Goal: Task Accomplishment & Management: Use online tool/utility

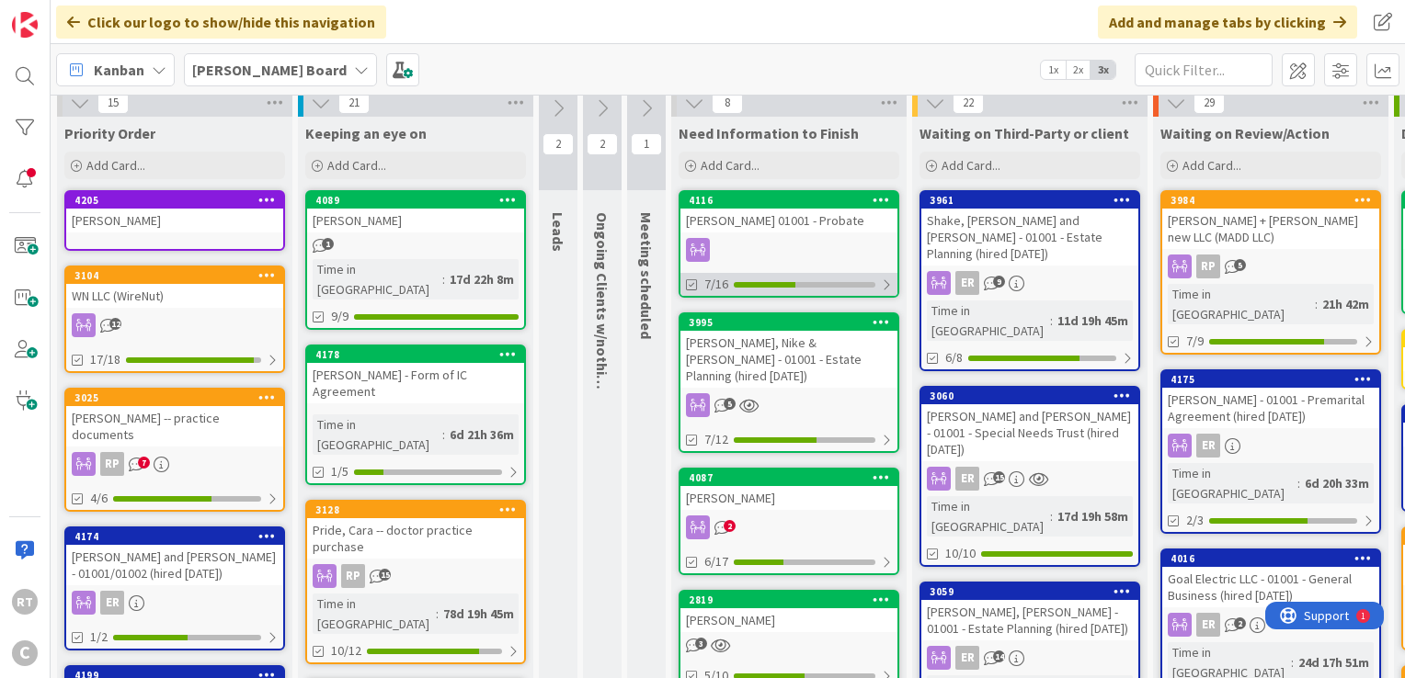
scroll to position [6, 0]
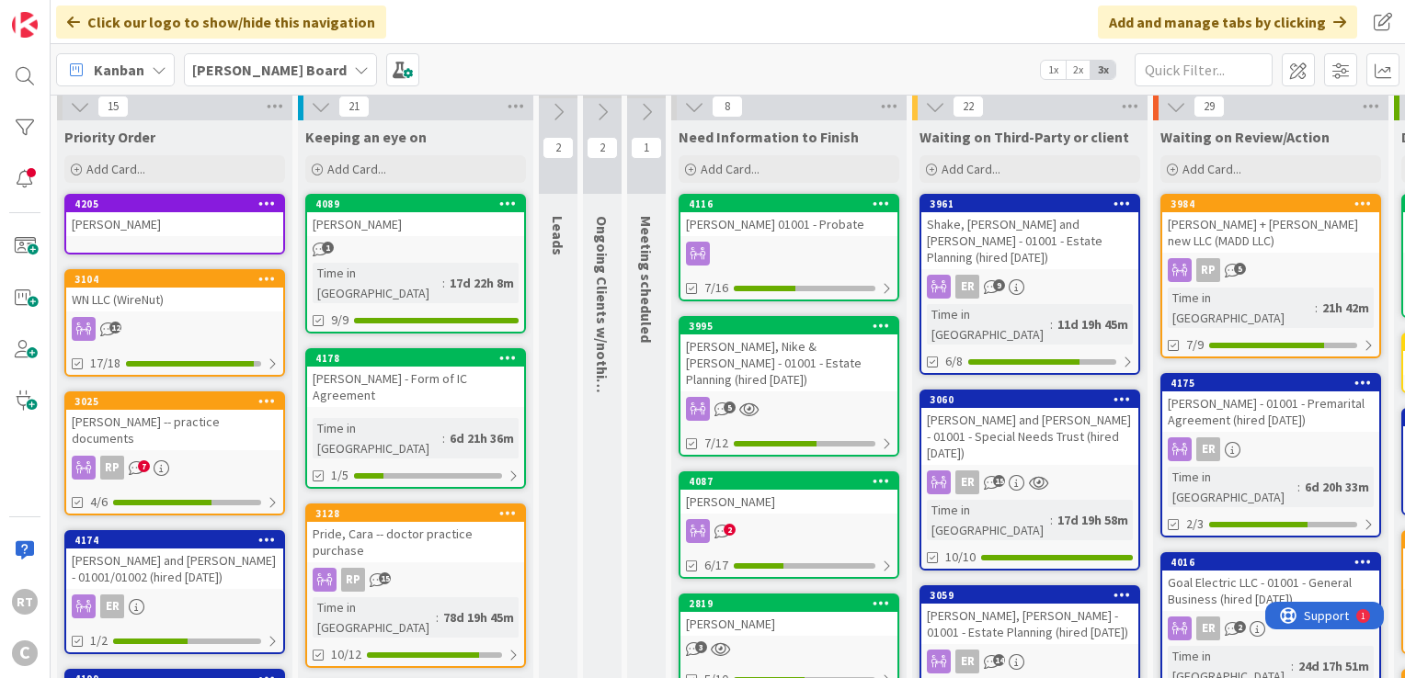
click at [173, 302] on div "WN LLC (WireNut)" at bounding box center [174, 300] width 217 height 24
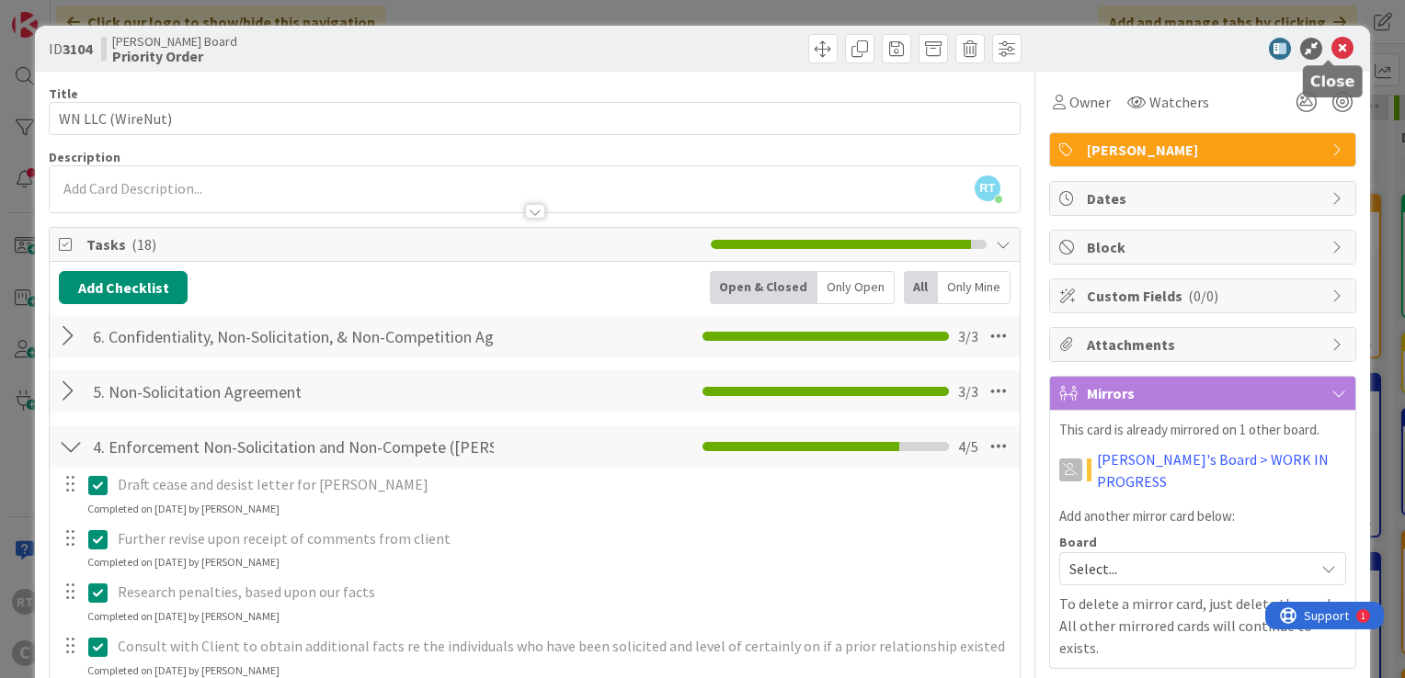
click at [1337, 53] on icon at bounding box center [1342, 49] width 22 height 22
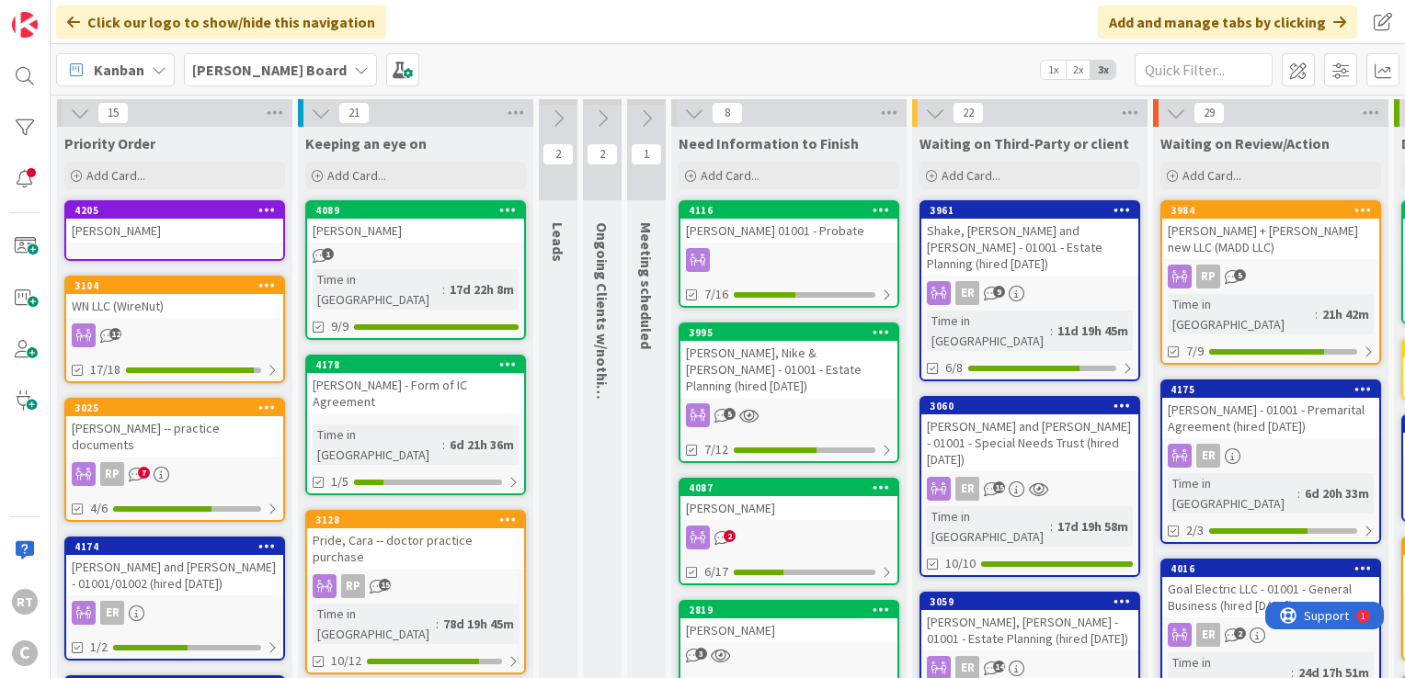
click at [184, 231] on div "[PERSON_NAME]" at bounding box center [174, 231] width 217 height 24
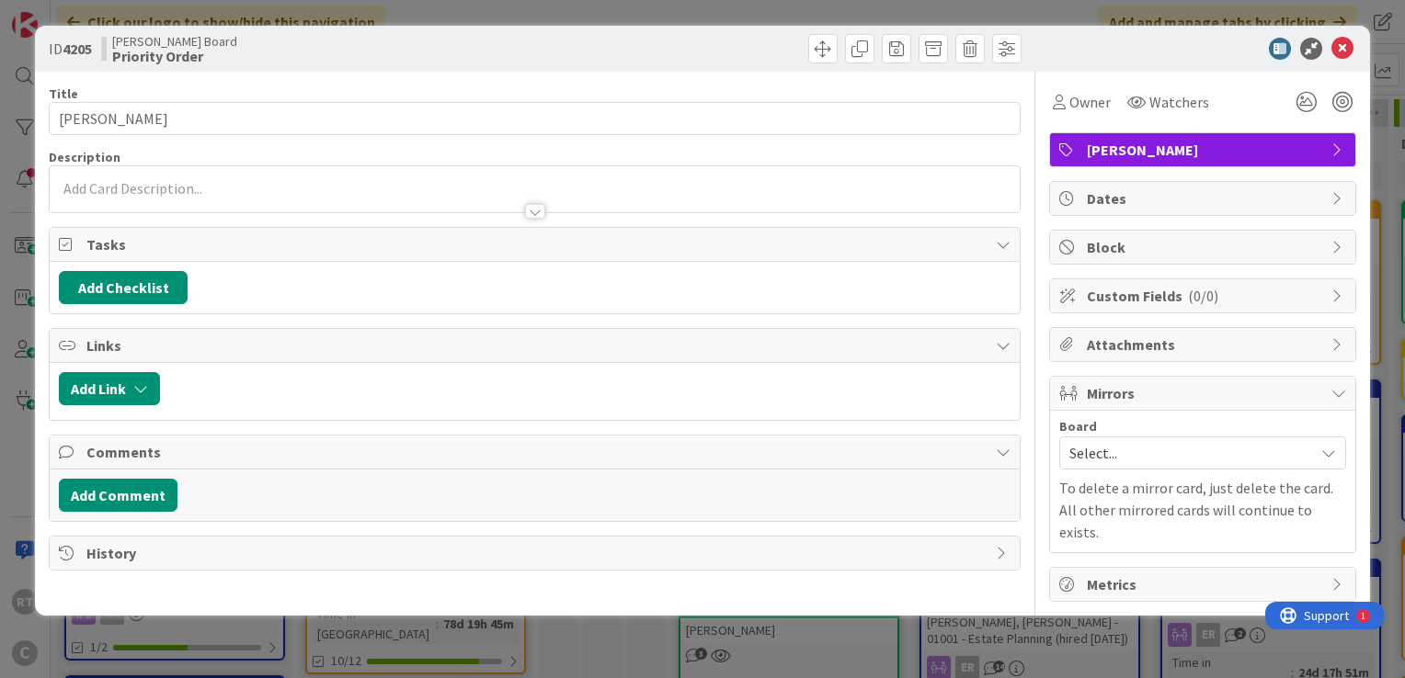
click at [1126, 458] on span "Select..." at bounding box center [1186, 453] width 235 height 26
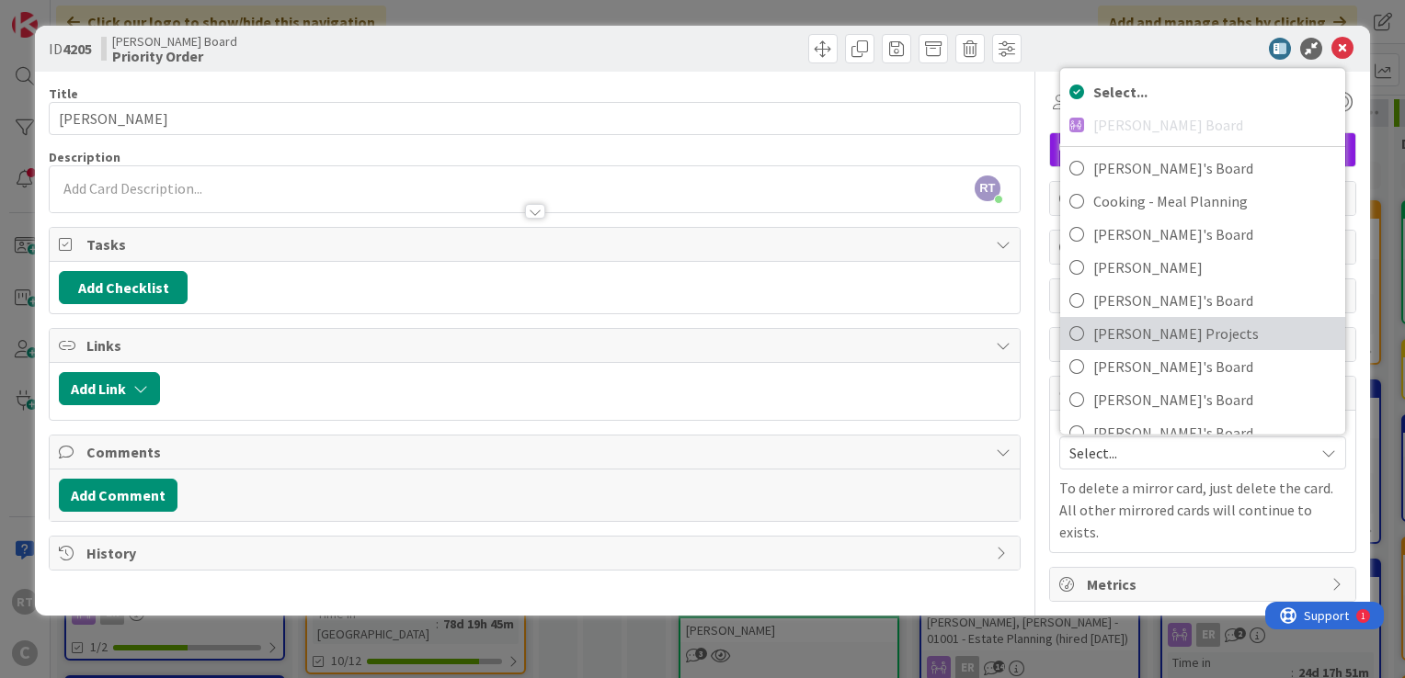
click at [1122, 336] on span "[PERSON_NAME] Projects" at bounding box center [1214, 334] width 243 height 28
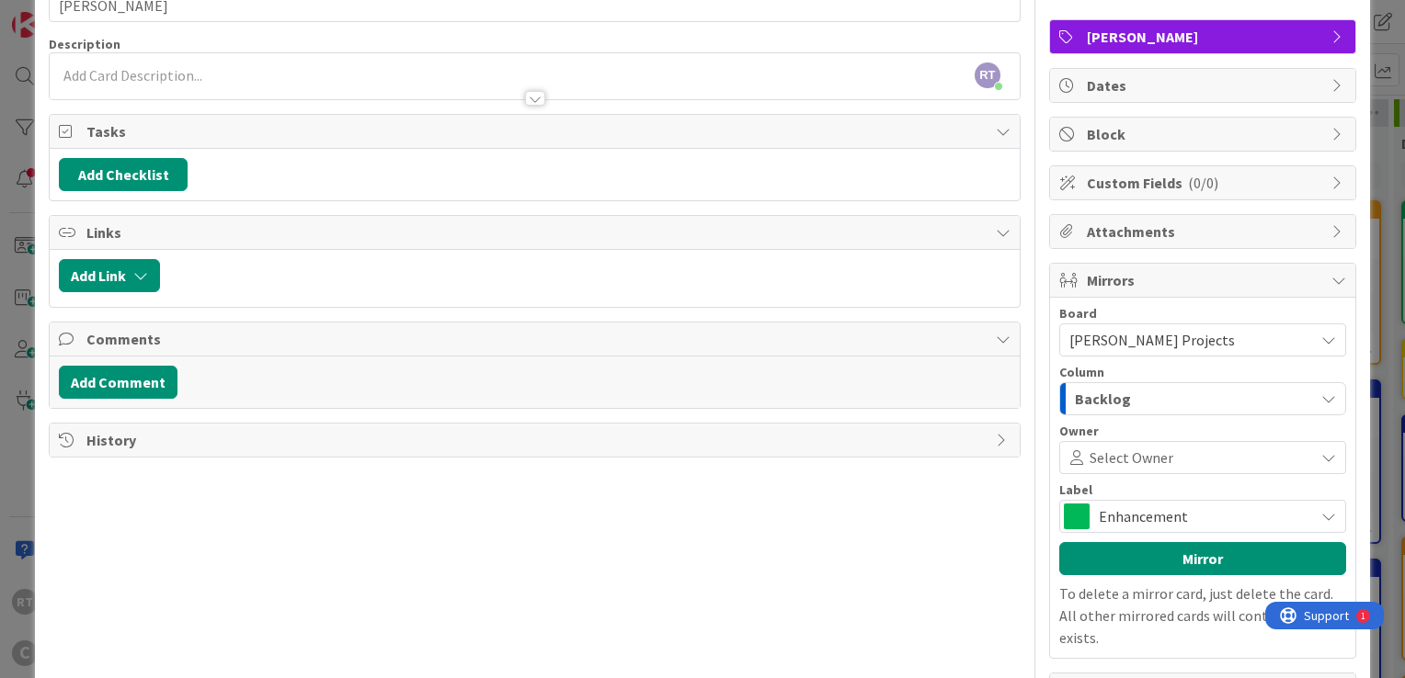
scroll to position [112, 0]
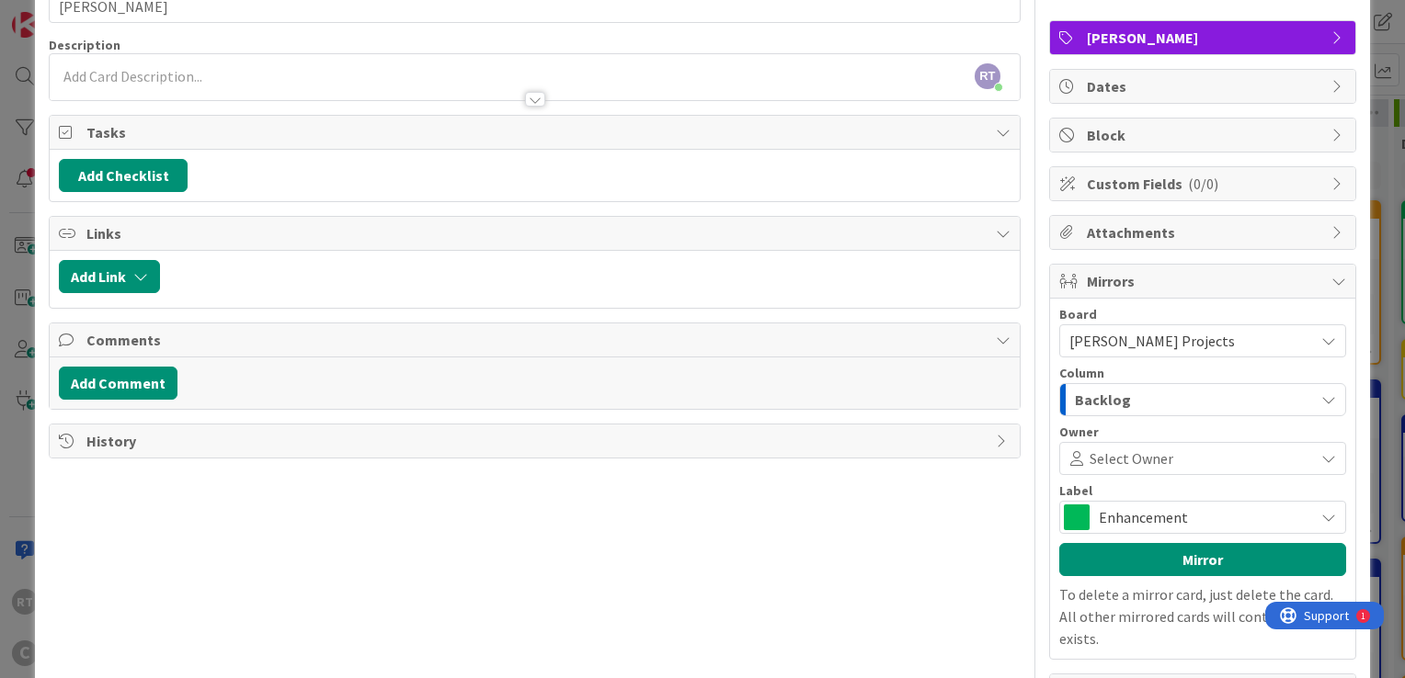
click at [1120, 398] on div "Backlog" at bounding box center [1192, 399] width 244 height 29
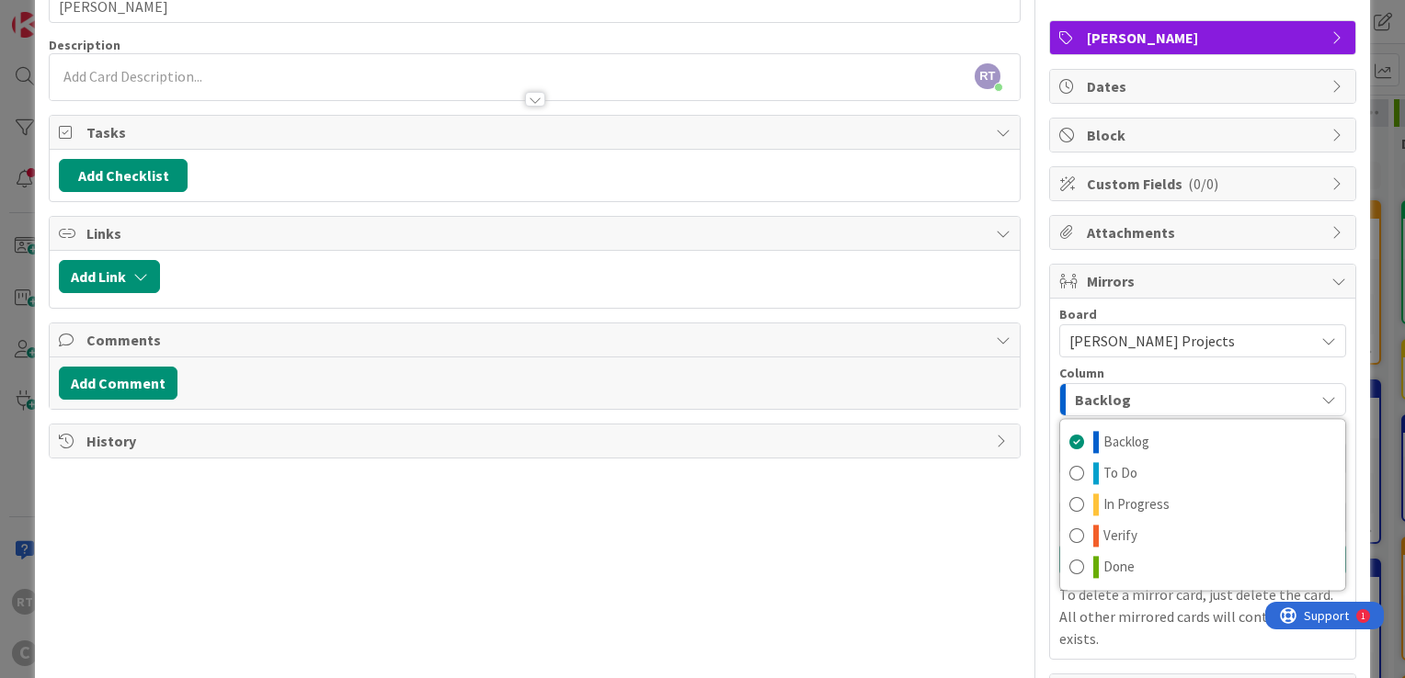
click at [1068, 375] on span "Column" at bounding box center [1081, 373] width 45 height 13
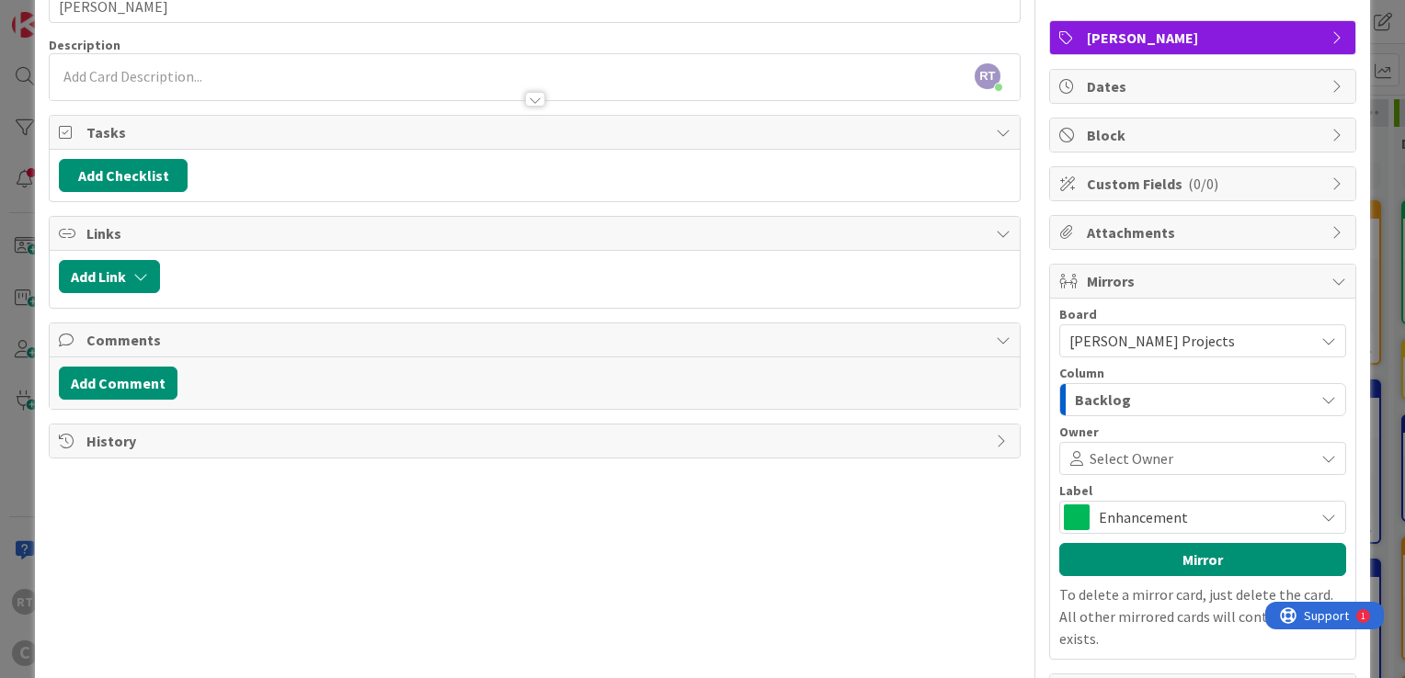
click at [1110, 529] on div "Enhancement" at bounding box center [1202, 517] width 287 height 33
click at [1112, 523] on span "Enhancement" at bounding box center [1201, 518] width 206 height 26
click at [1125, 458] on span "Select Owner" at bounding box center [1131, 459] width 84 height 22
type input "s"
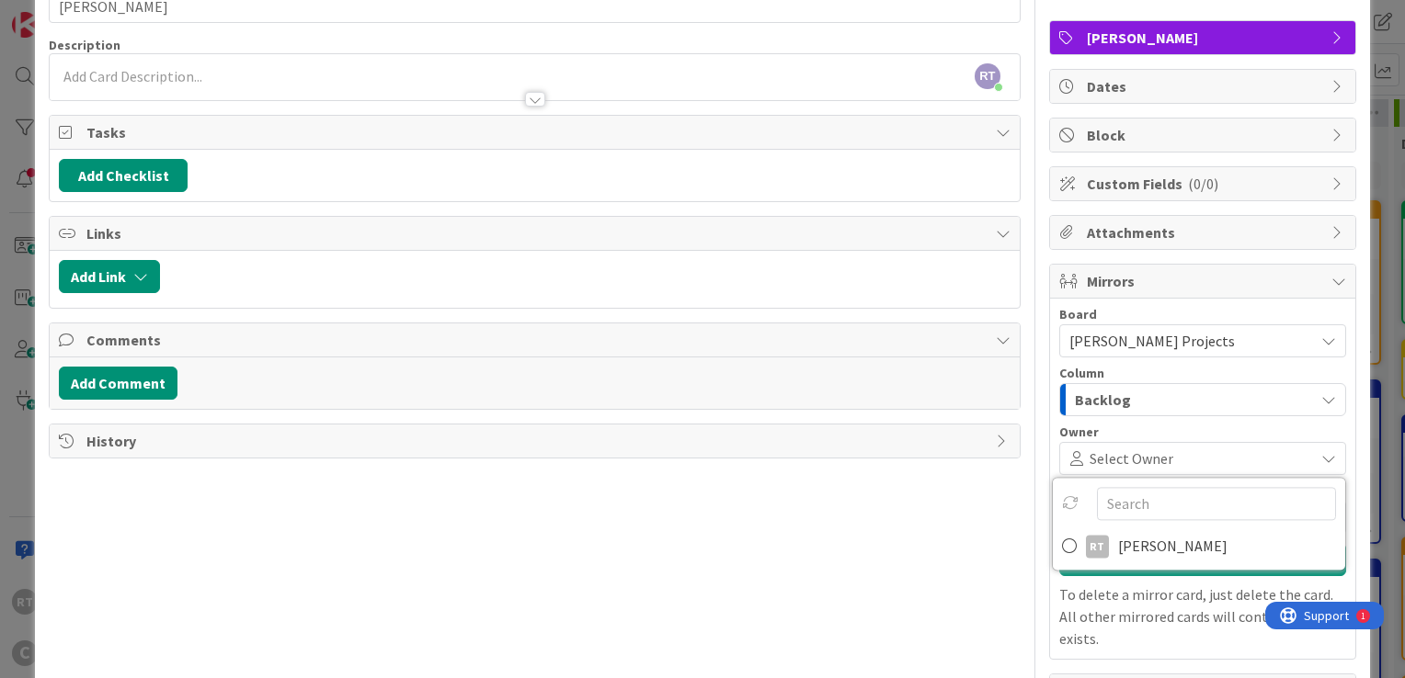
click at [1030, 409] on div "Title 8 / 128 [PERSON_NAME] Description RT [PERSON_NAME] just joined Owner Watc…" at bounding box center [702, 334] width 1307 height 749
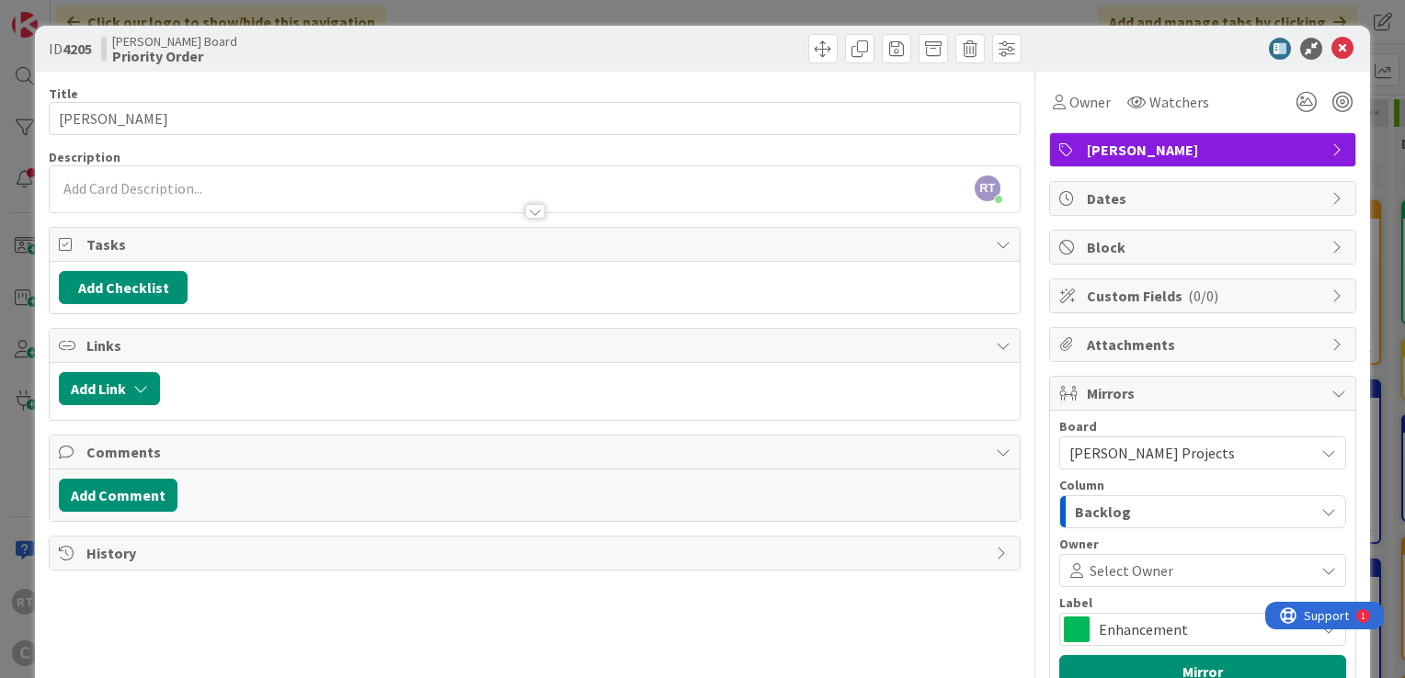
scroll to position [92, 0]
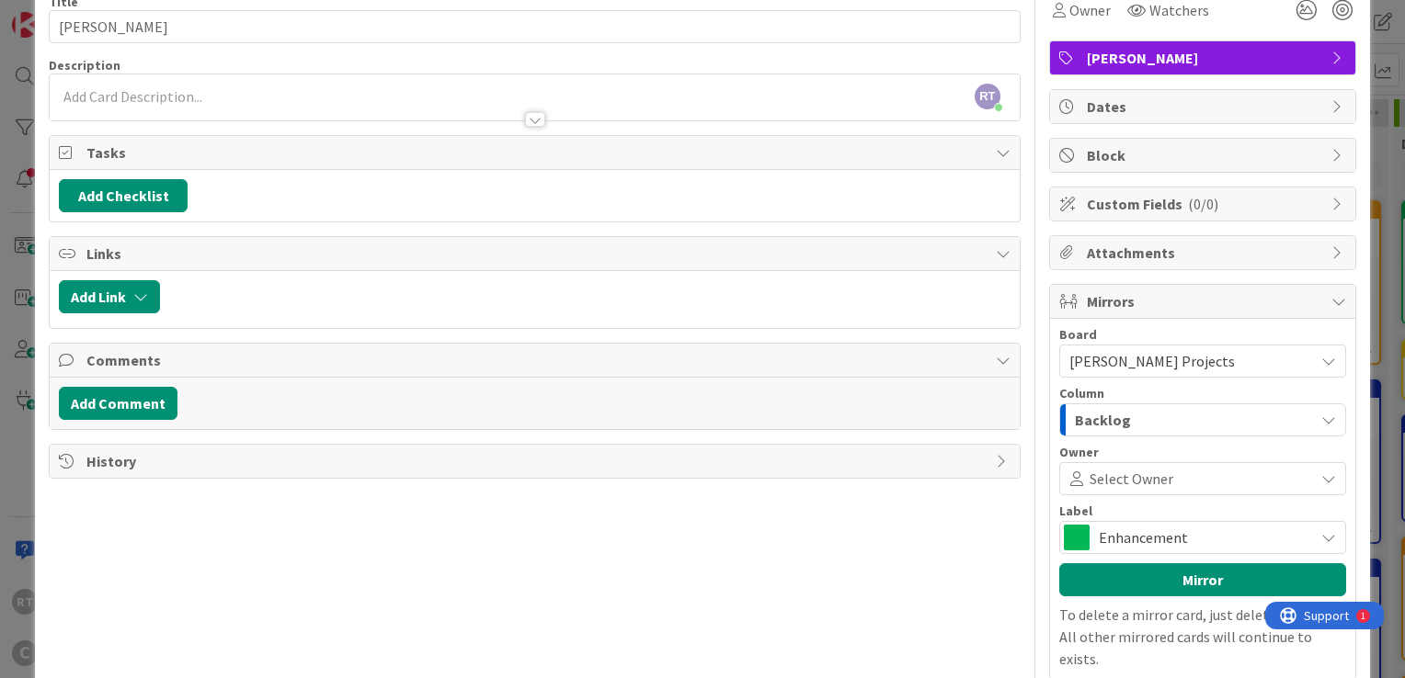
click at [1144, 473] on span "Select Owner" at bounding box center [1131, 479] width 84 height 22
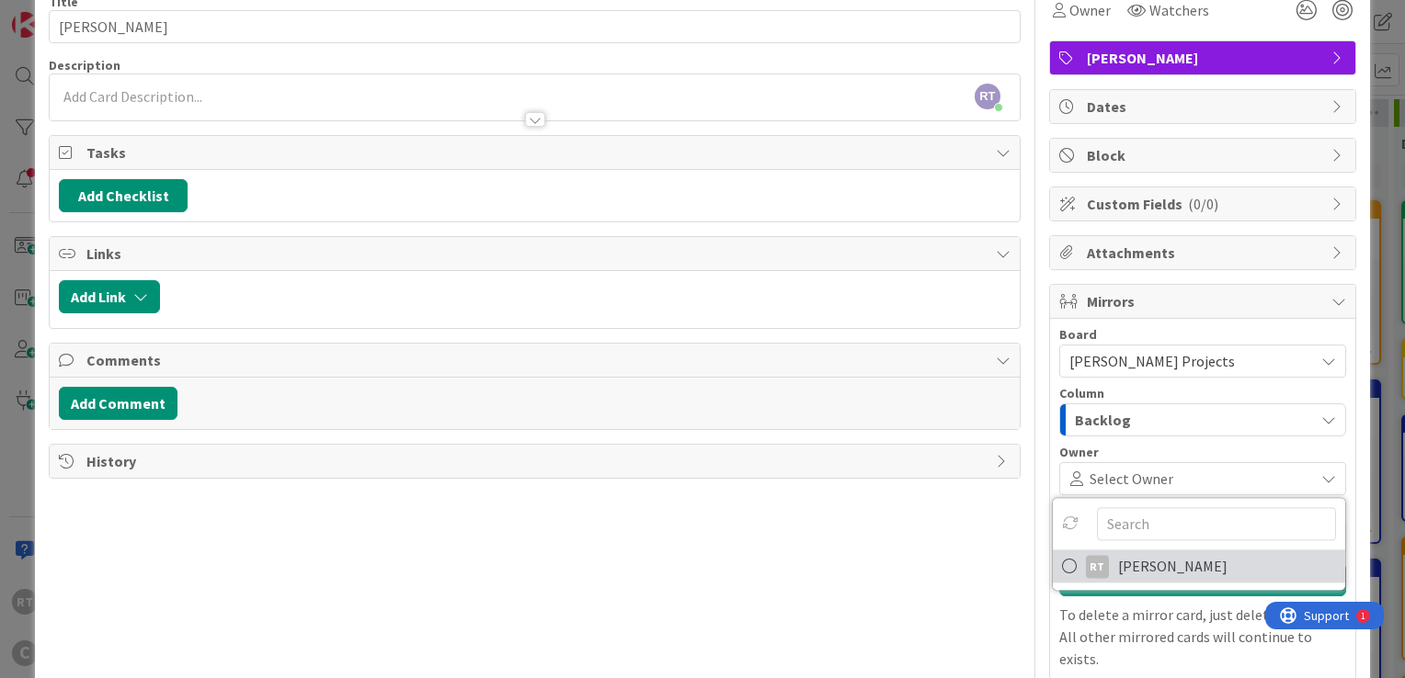
click at [1062, 560] on icon at bounding box center [1069, 566] width 15 height 28
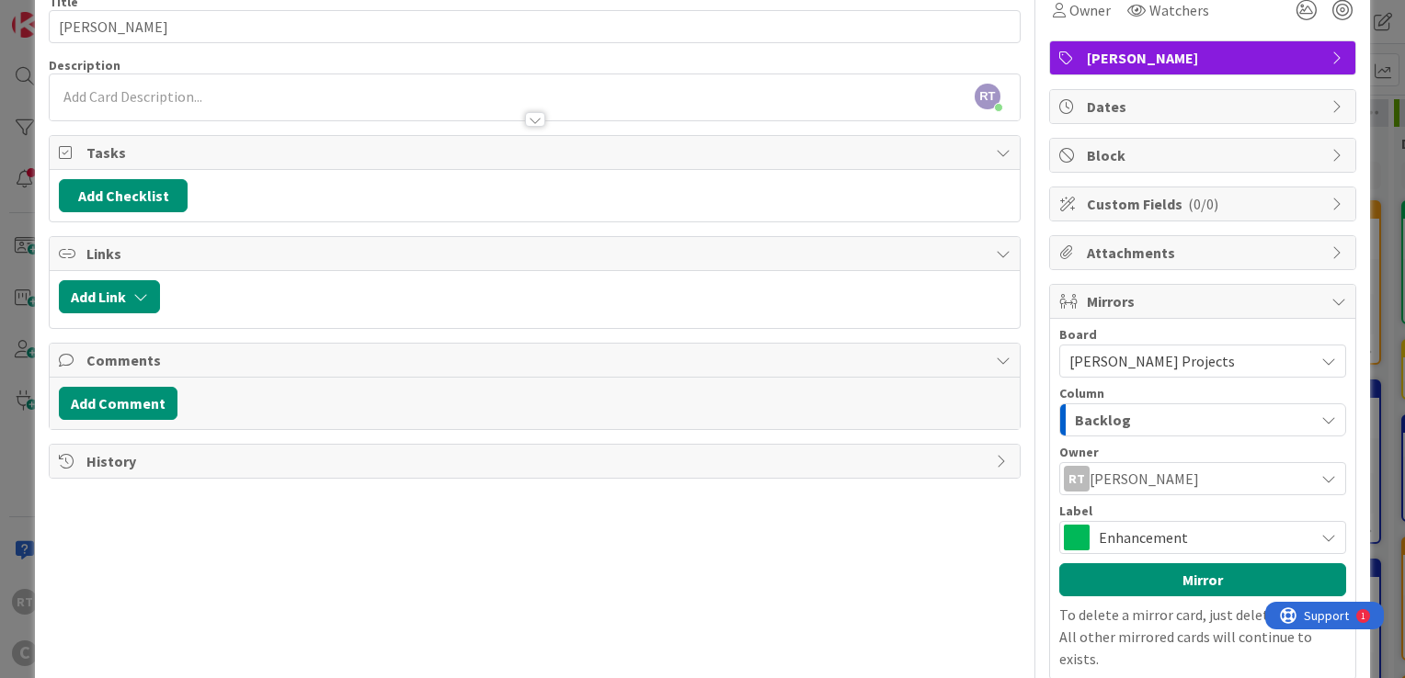
click at [1071, 530] on span at bounding box center [1077, 538] width 26 height 26
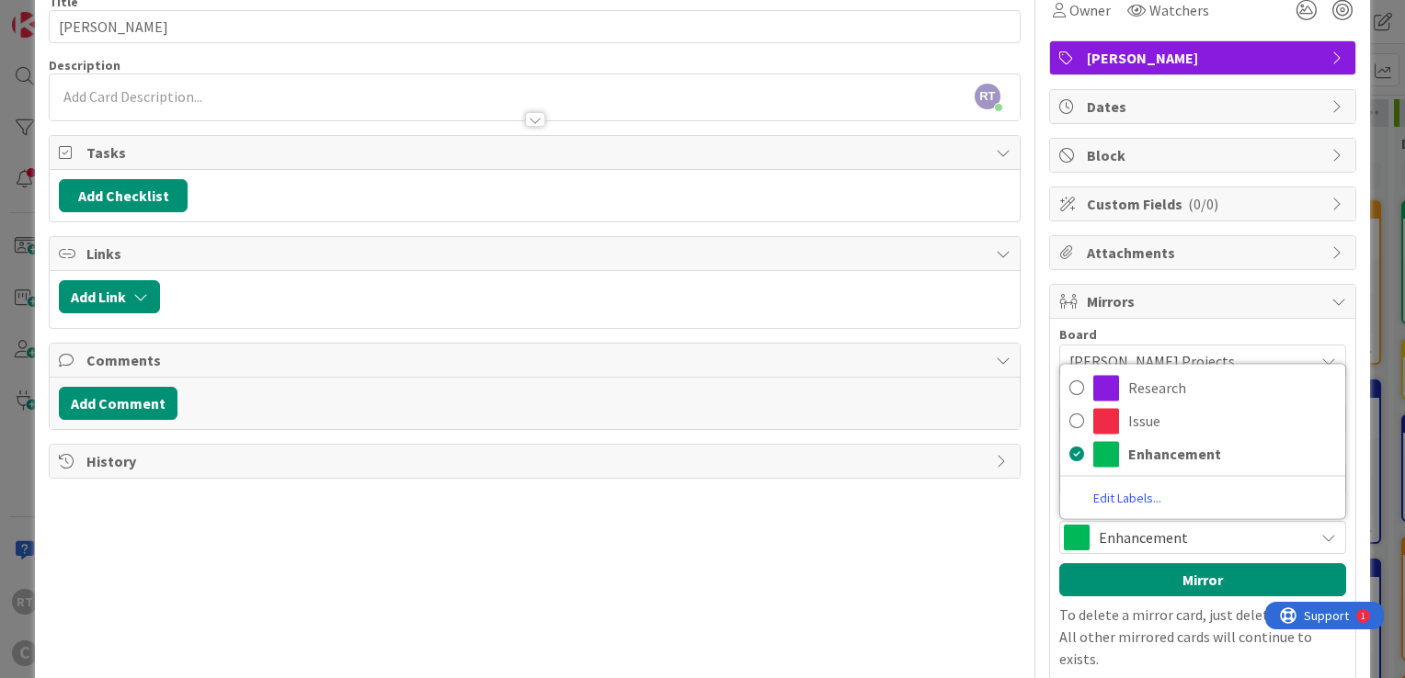
click at [1021, 499] on div "Title 8 / 128 [PERSON_NAME] Description RT [PERSON_NAME] just joined Owner Watc…" at bounding box center [702, 354] width 1307 height 749
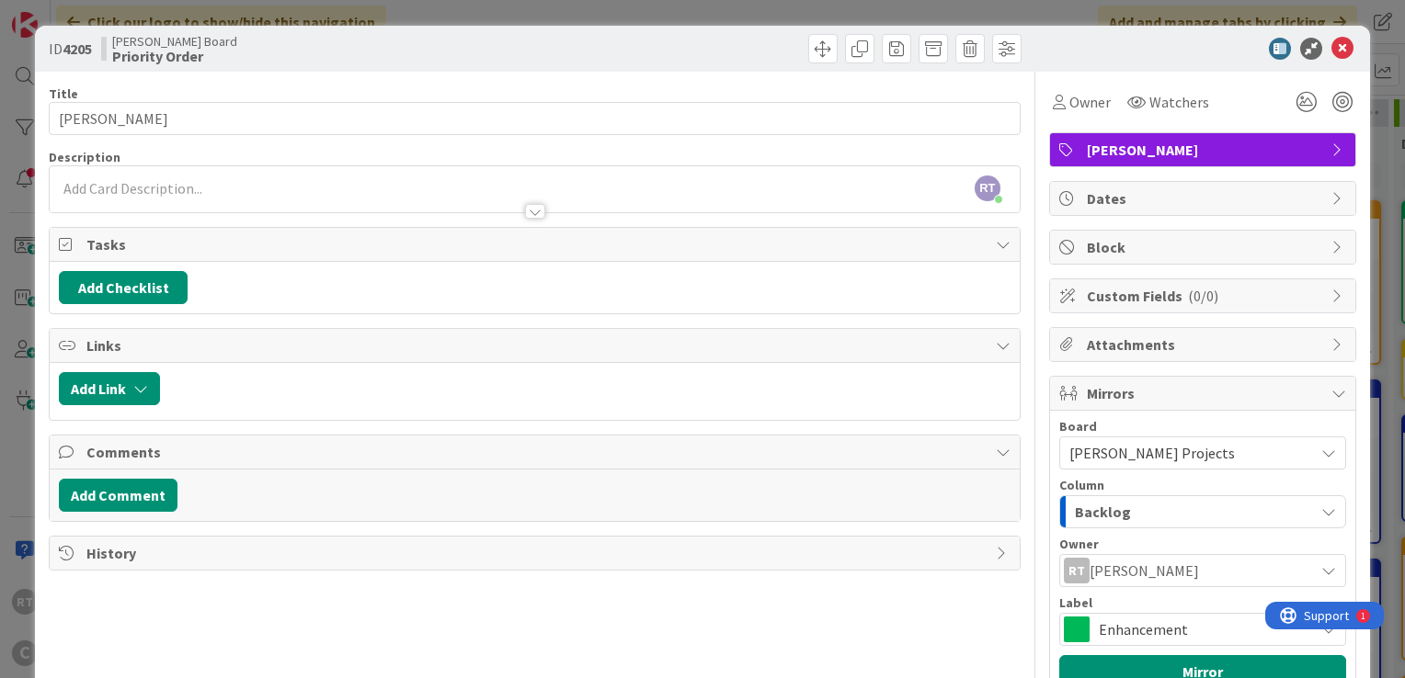
scroll to position [156, 0]
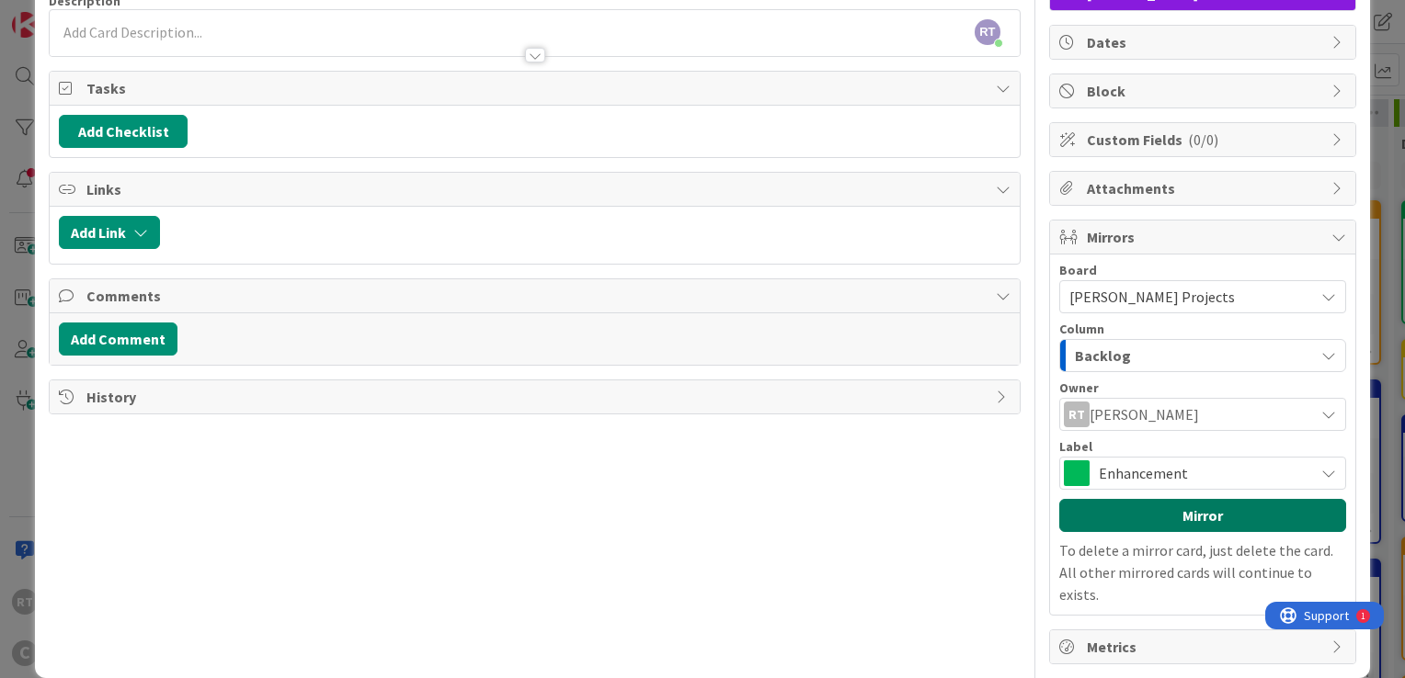
click at [1144, 508] on button "Mirror" at bounding box center [1202, 515] width 287 height 33
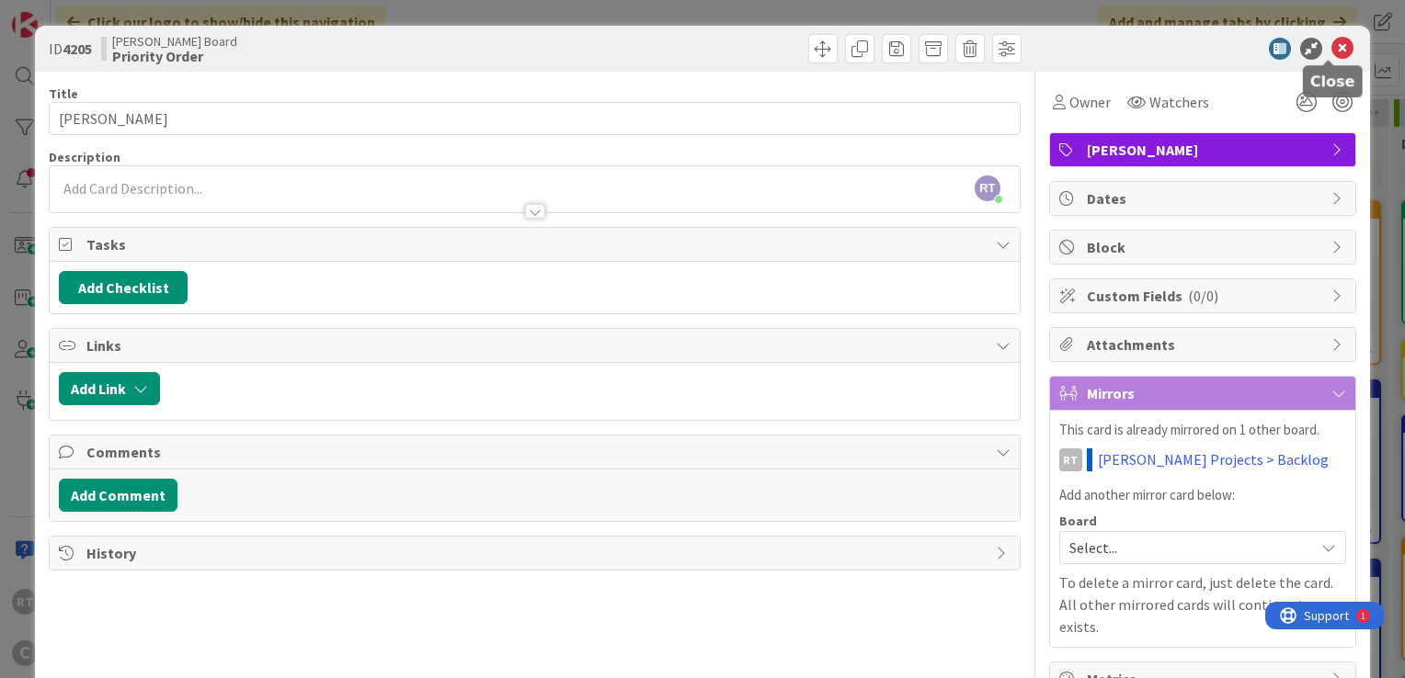
click at [1331, 40] on icon at bounding box center [1342, 49] width 22 height 22
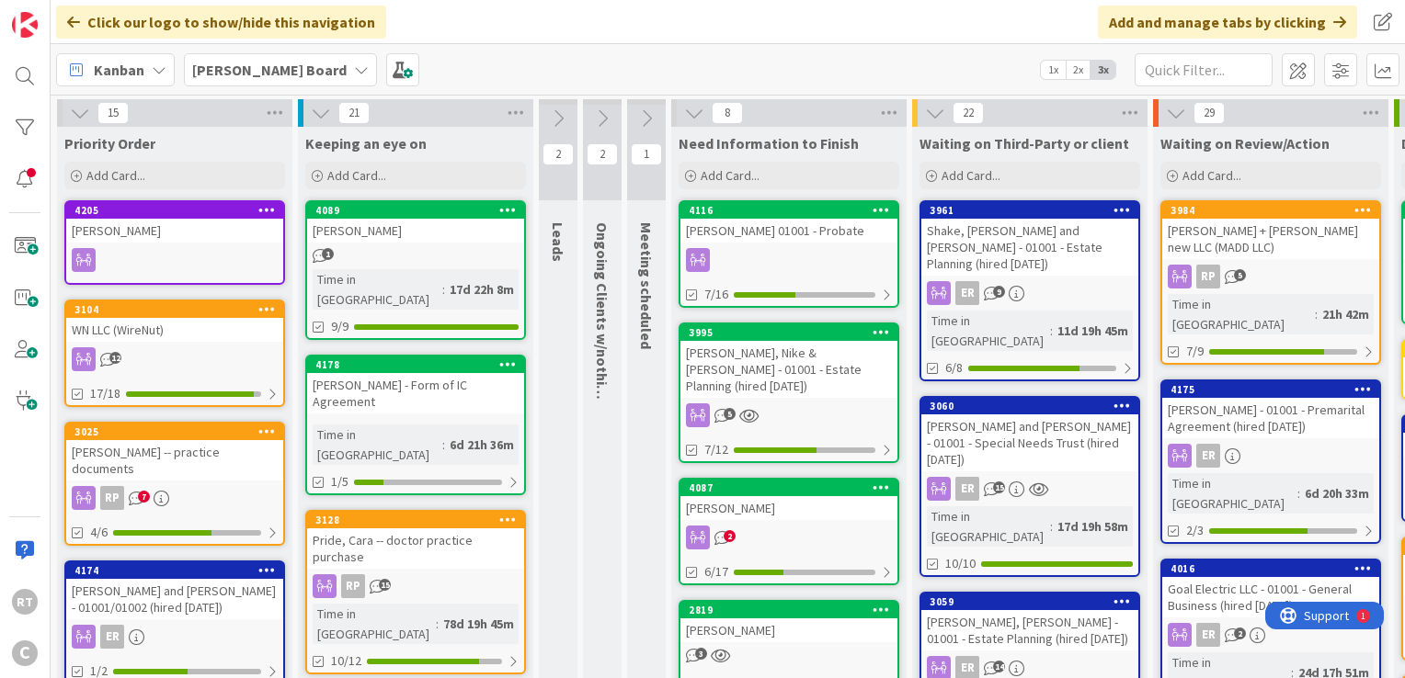
click at [422, 373] on div "[PERSON_NAME] - Form of IC Agreement" at bounding box center [415, 393] width 217 height 40
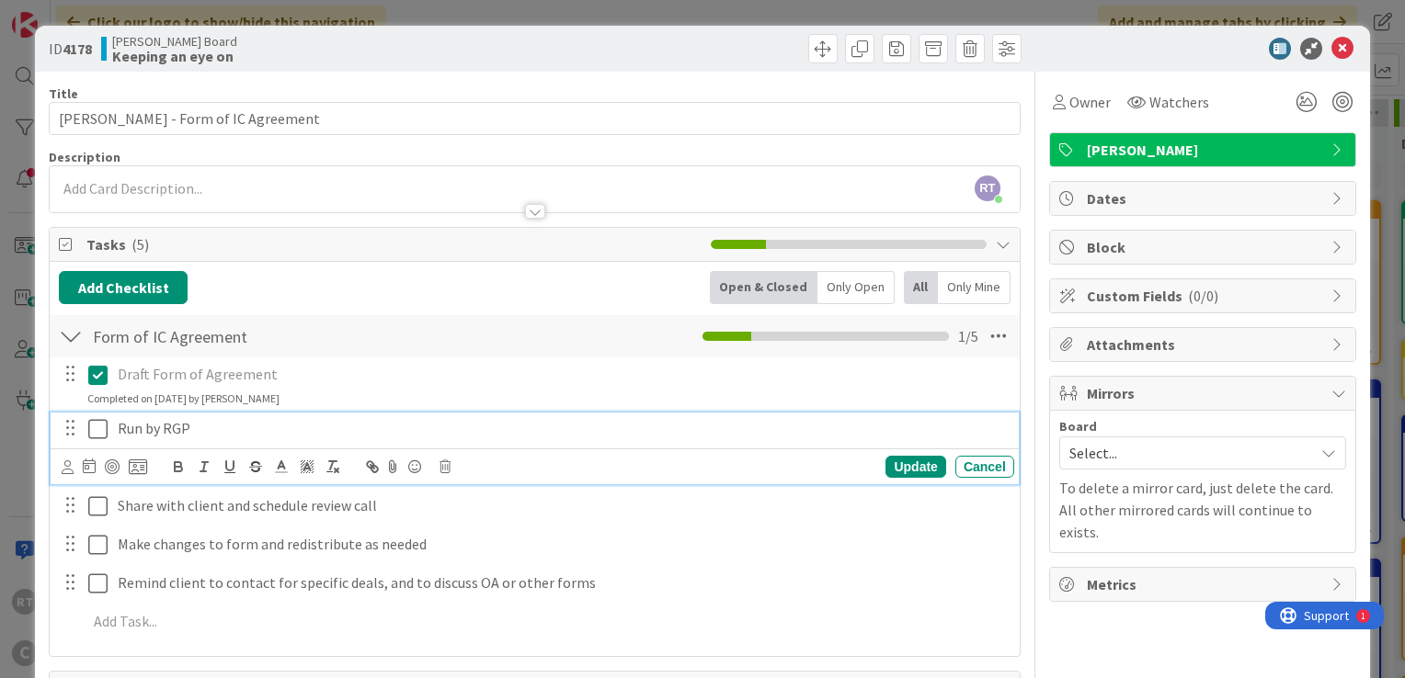
click at [99, 439] on button at bounding box center [99, 429] width 22 height 29
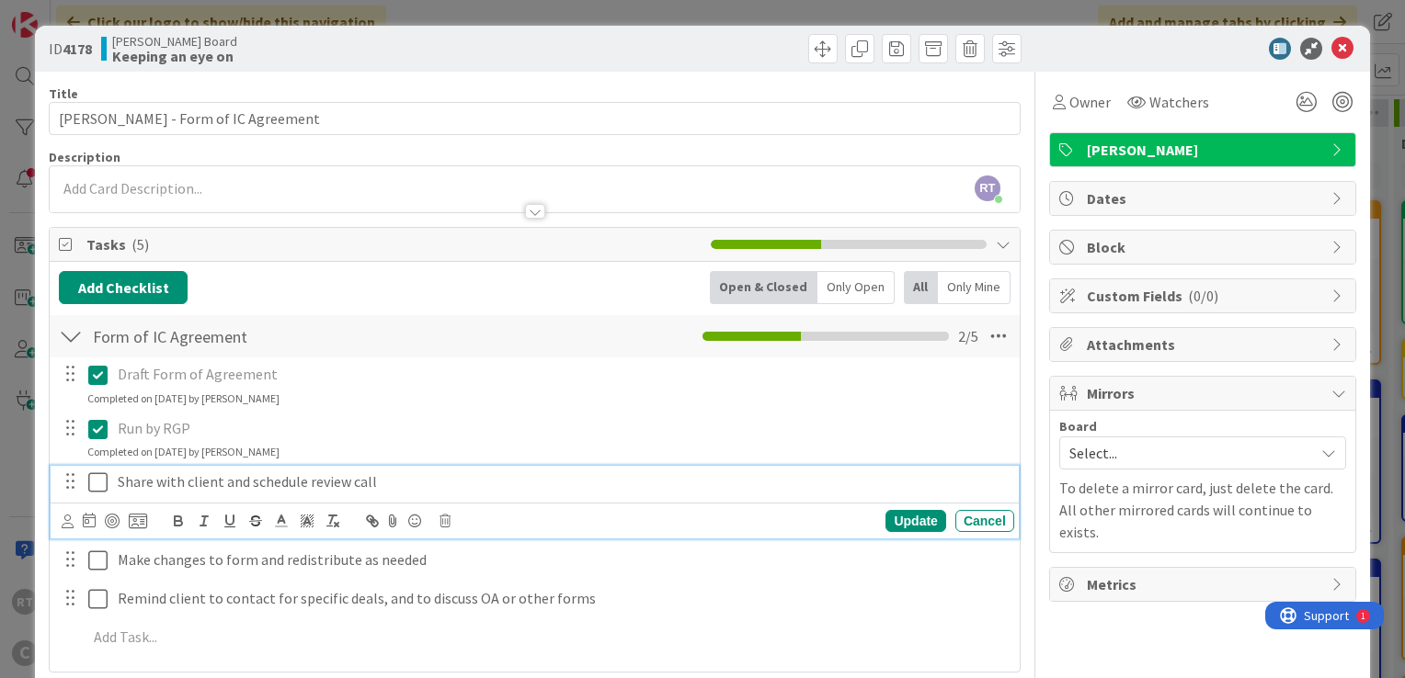
click at [95, 482] on icon at bounding box center [97, 483] width 19 height 22
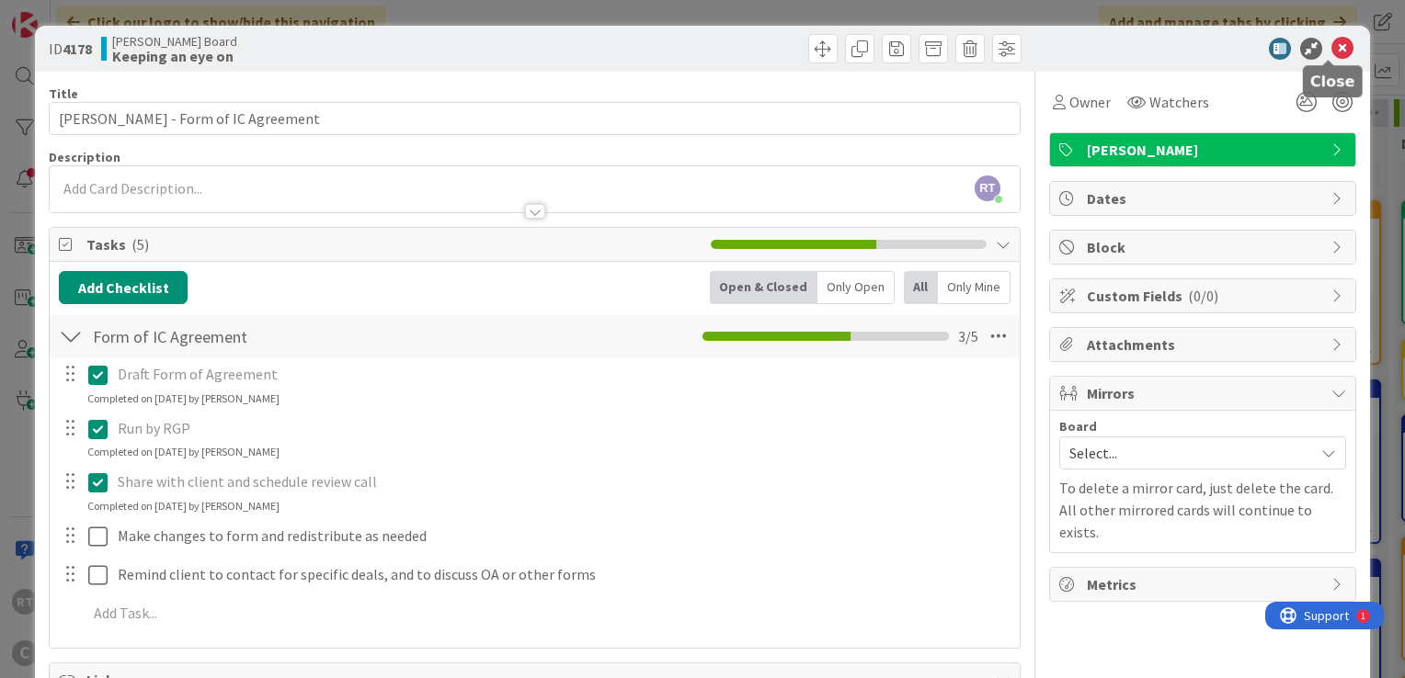
click at [1333, 46] on icon at bounding box center [1342, 49] width 22 height 22
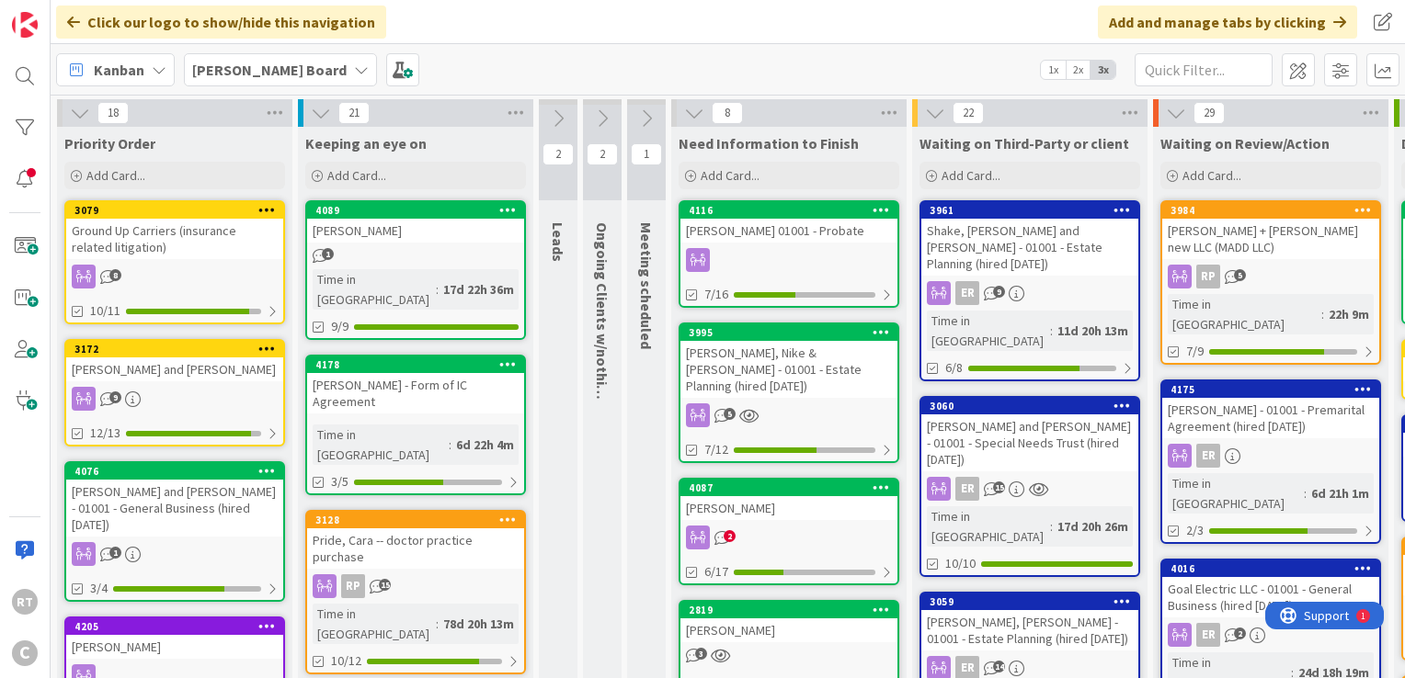
click at [176, 246] on div "Ground Up Carriers (insurance related litigation)" at bounding box center [174, 239] width 217 height 40
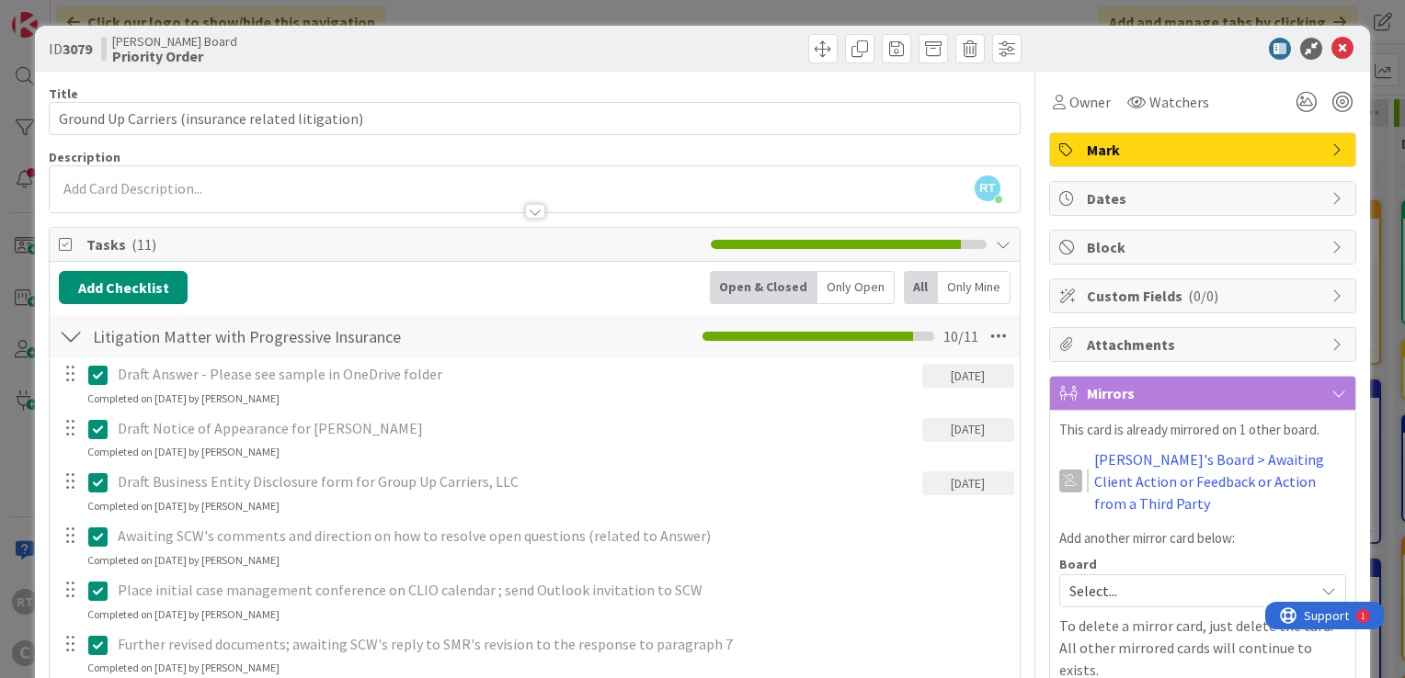
click at [1125, 142] on span "Mark" at bounding box center [1204, 150] width 235 height 22
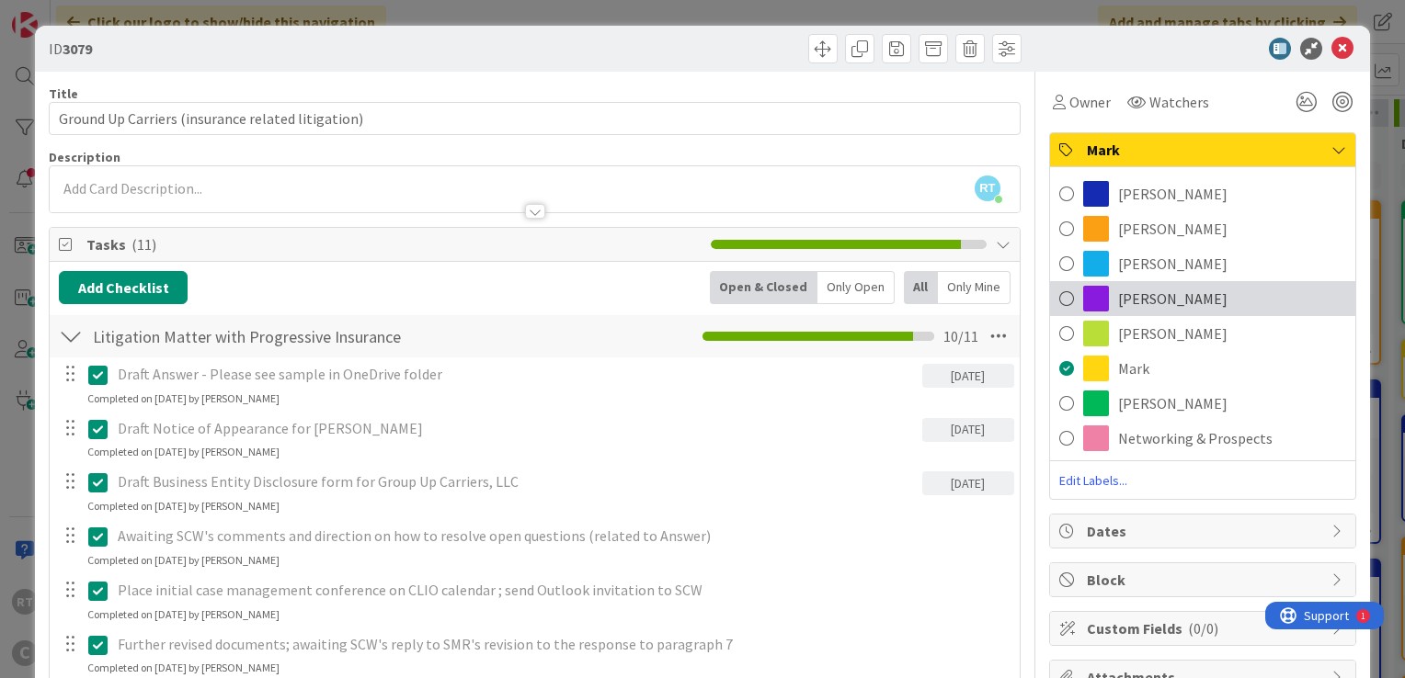
click at [1121, 283] on div "[PERSON_NAME]" at bounding box center [1202, 298] width 305 height 35
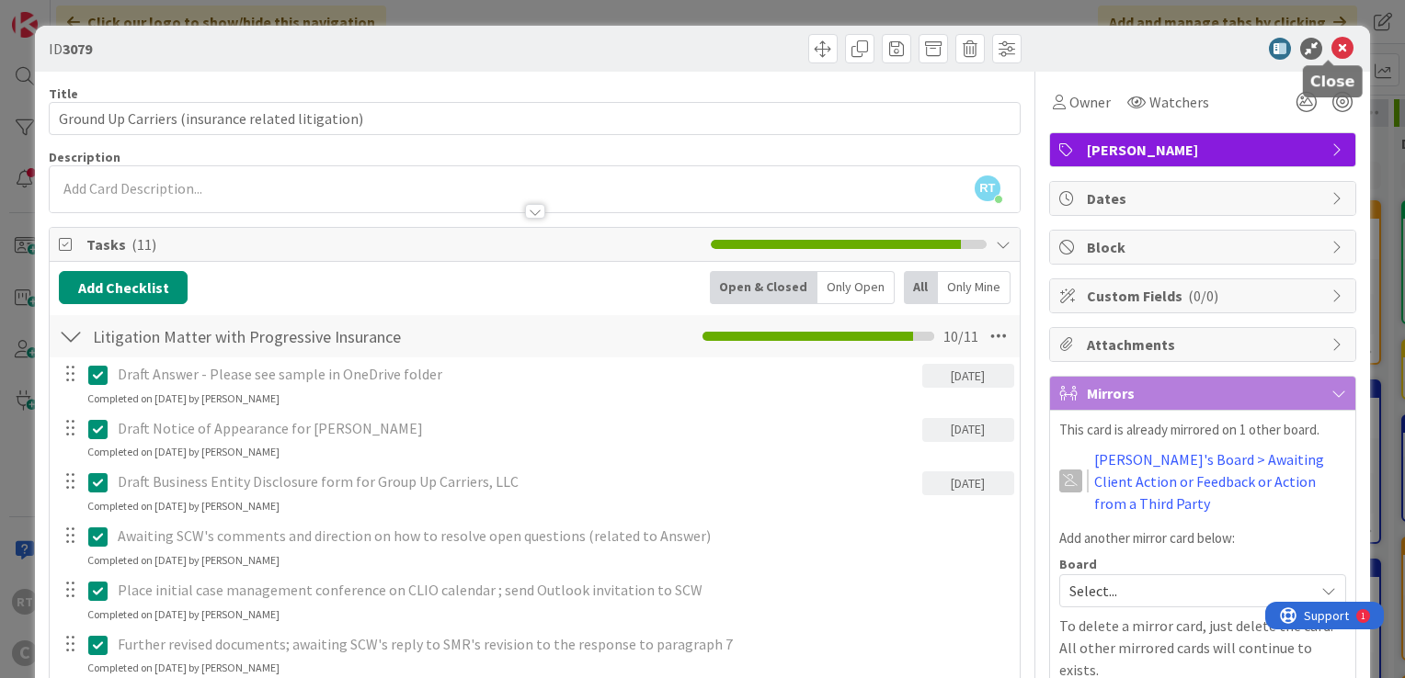
click at [1331, 42] on icon at bounding box center [1342, 49] width 22 height 22
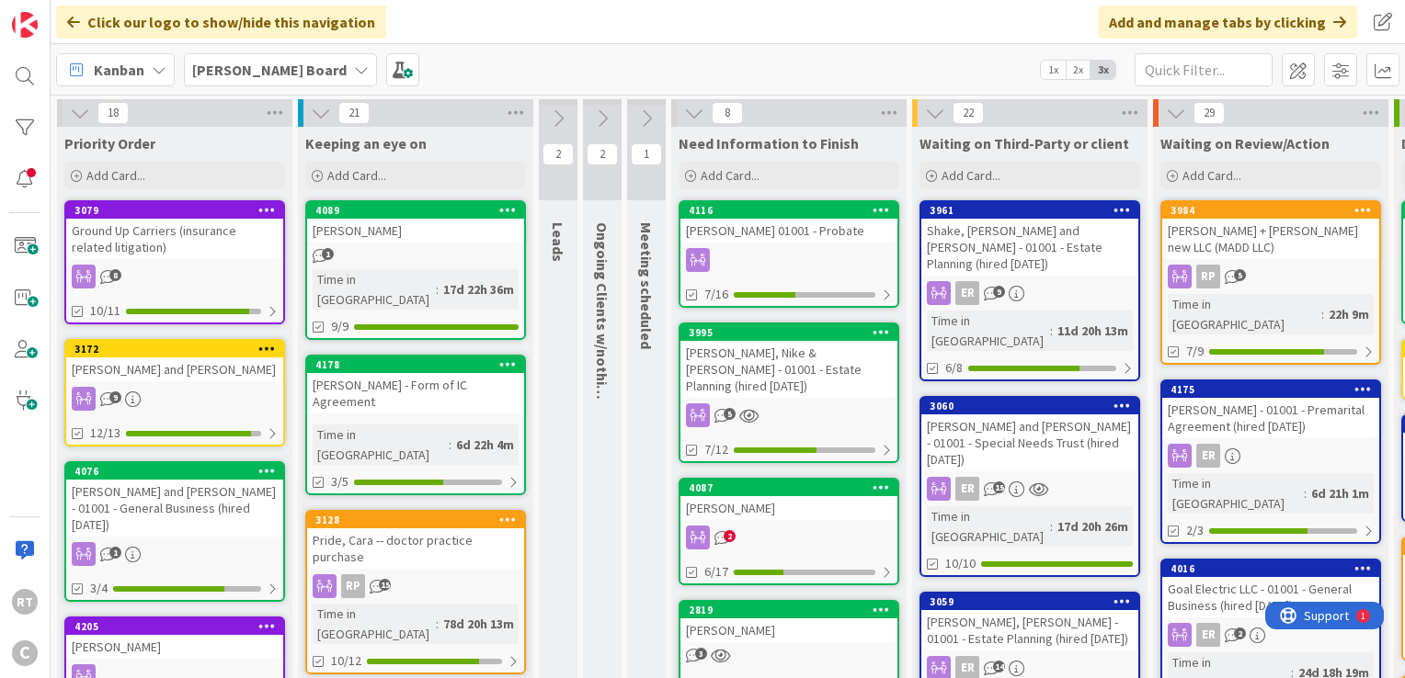
click at [192, 373] on div "[PERSON_NAME] and [PERSON_NAME]" at bounding box center [174, 370] width 217 height 24
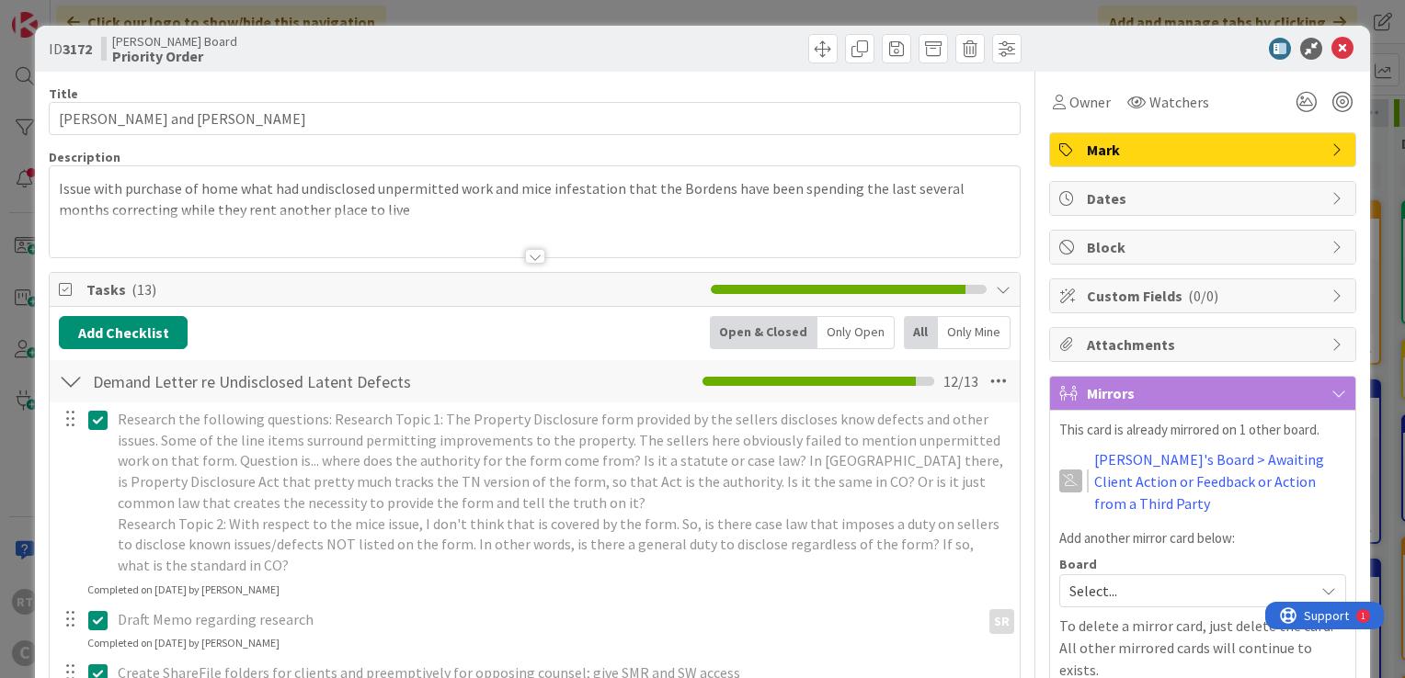
click at [1110, 142] on span "Mark" at bounding box center [1204, 150] width 235 height 22
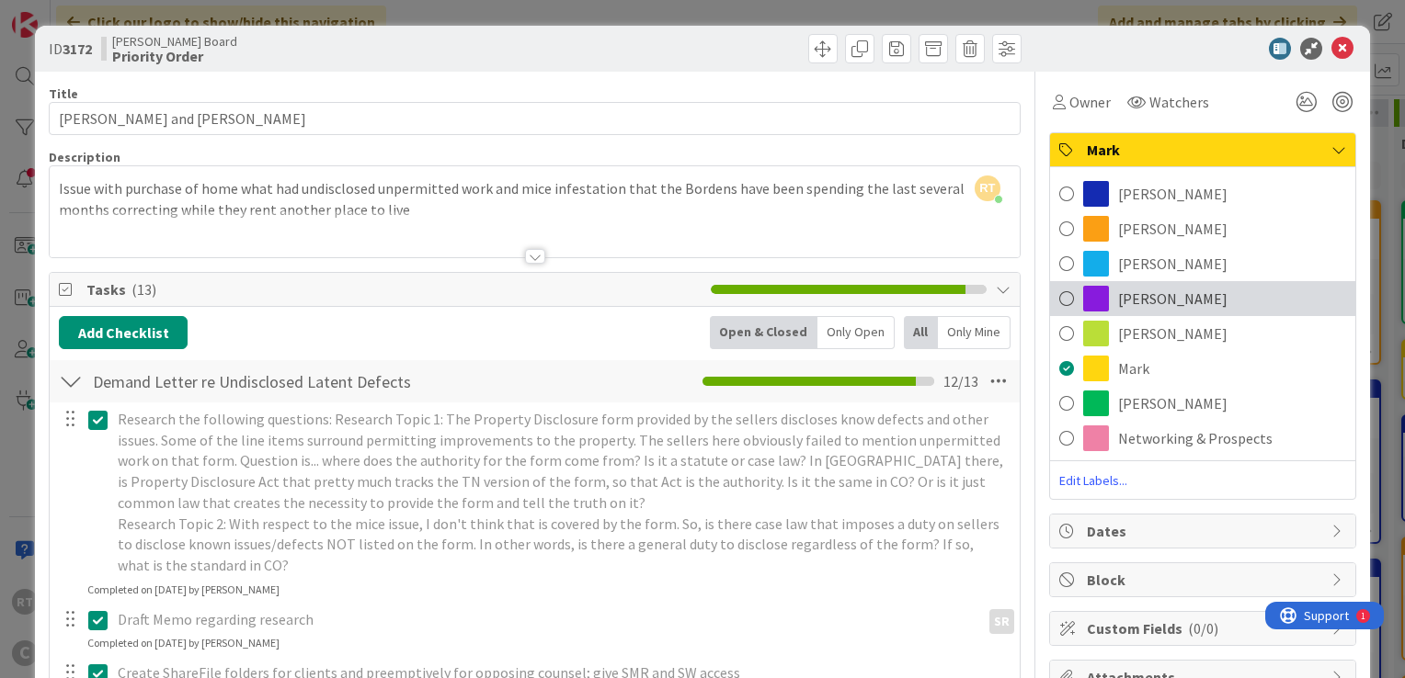
click at [1121, 290] on span "[PERSON_NAME]" at bounding box center [1172, 299] width 109 height 22
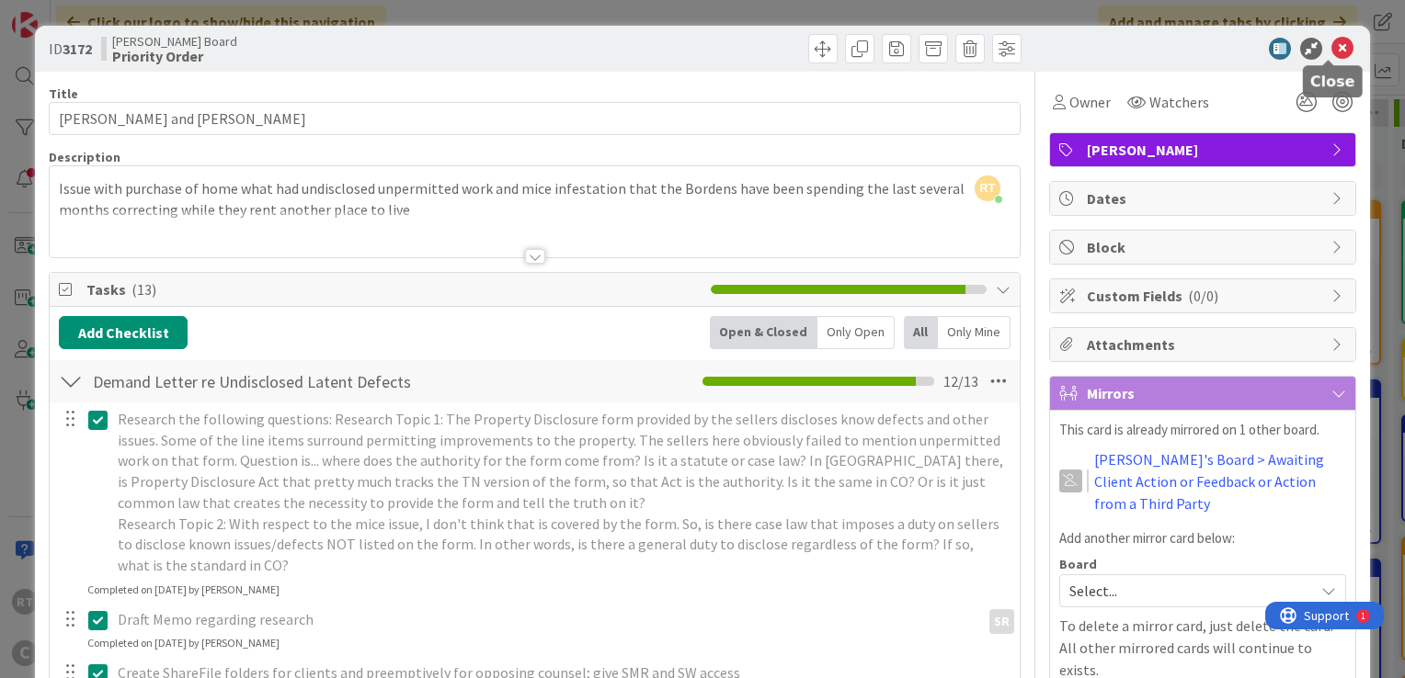
click at [1331, 51] on icon at bounding box center [1342, 49] width 22 height 22
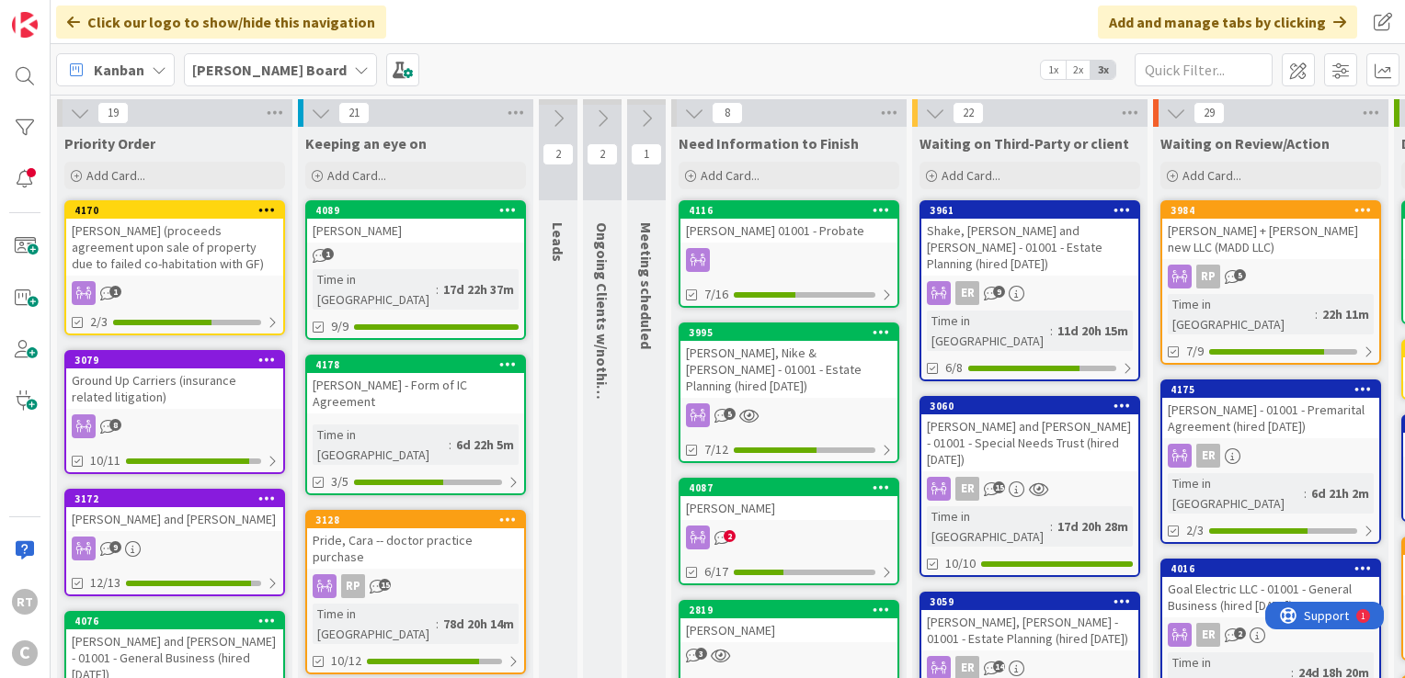
click at [206, 251] on div "[PERSON_NAME] (proceeds agreement upon sale of property due to failed co-habita…" at bounding box center [174, 247] width 217 height 57
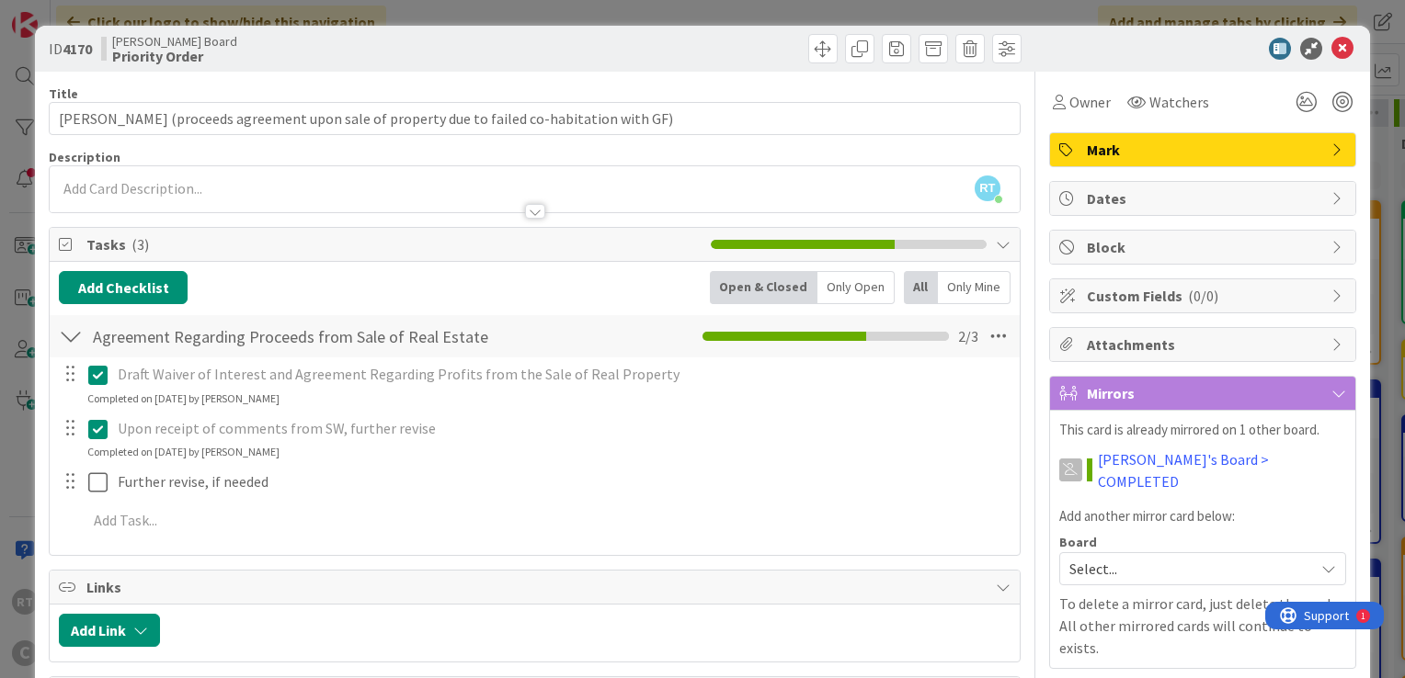
click at [1088, 157] on span "Mark" at bounding box center [1204, 150] width 235 height 22
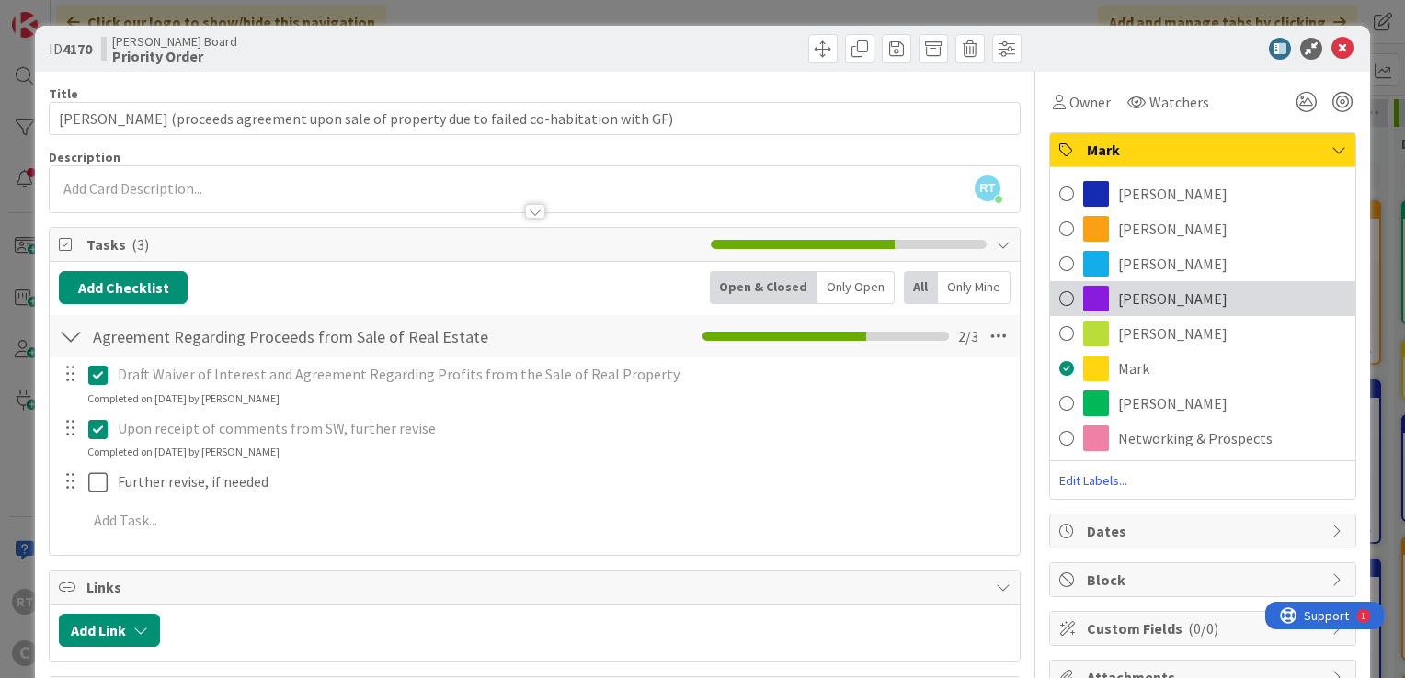
click at [1088, 292] on span at bounding box center [1096, 299] width 26 height 26
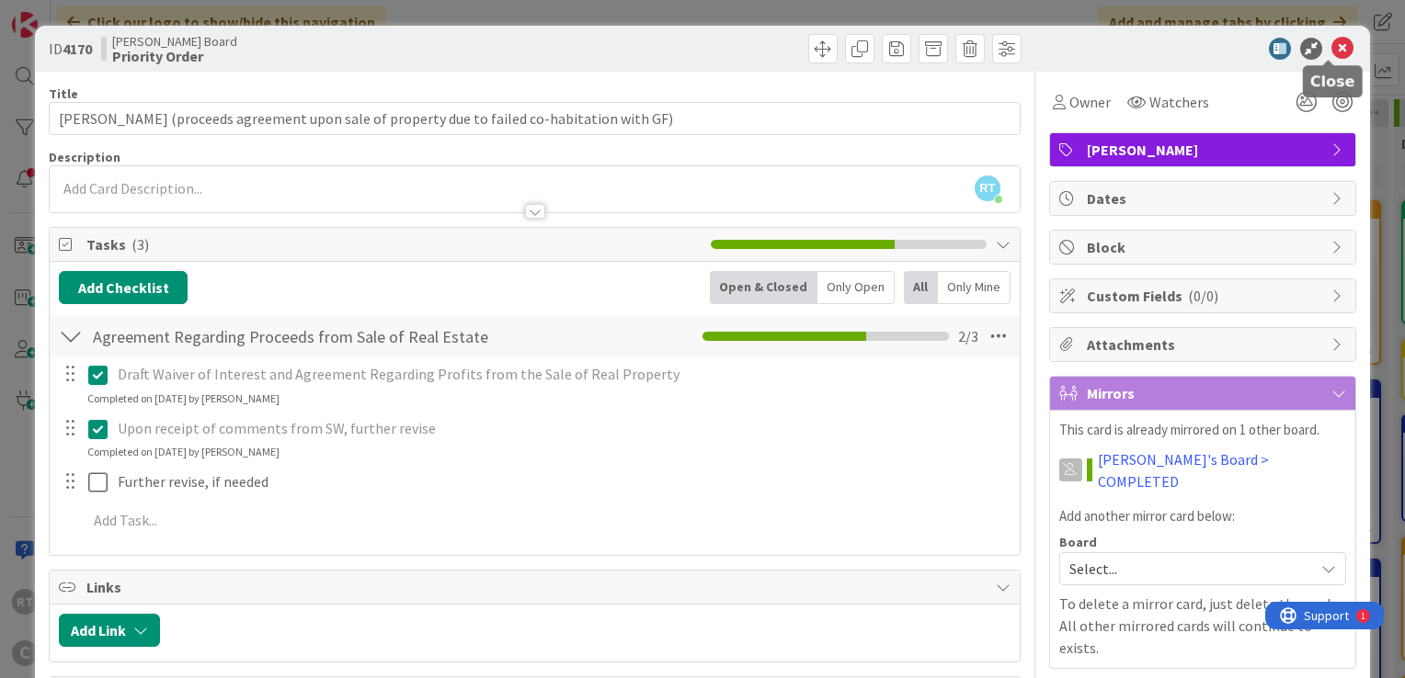
click at [1331, 46] on icon at bounding box center [1342, 49] width 22 height 22
